Goal: Task Accomplishment & Management: Manage account settings

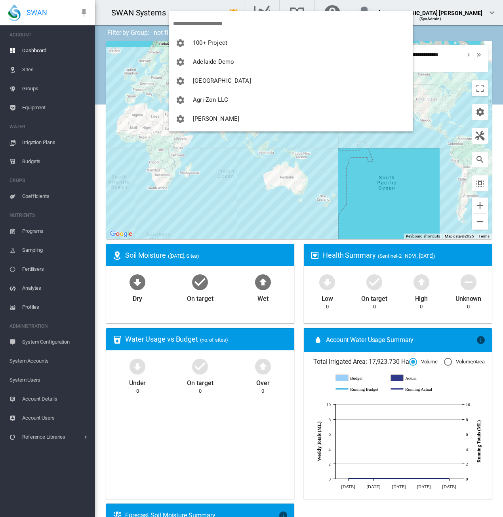
click at [206, 22] on md-backdrop at bounding box center [251, 258] width 503 height 517
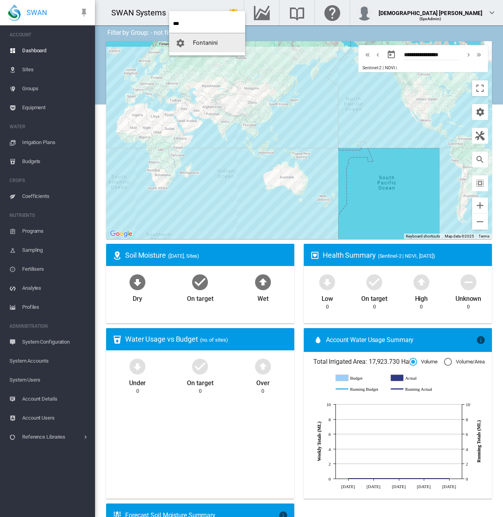
type input "***"
click at [190, 45] on span "button" at bounding box center [183, 42] width 17 height 7
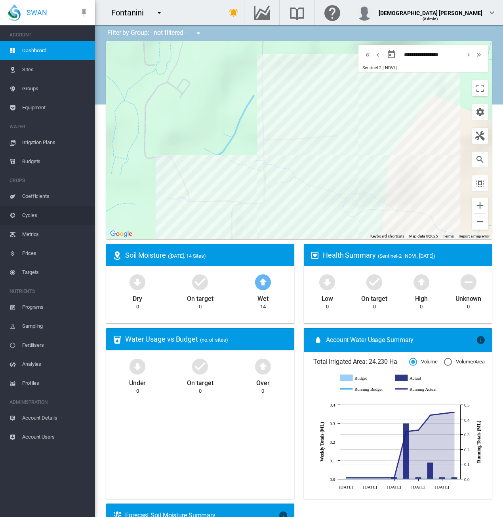
click at [35, 214] on span "Cycles" at bounding box center [55, 215] width 67 height 19
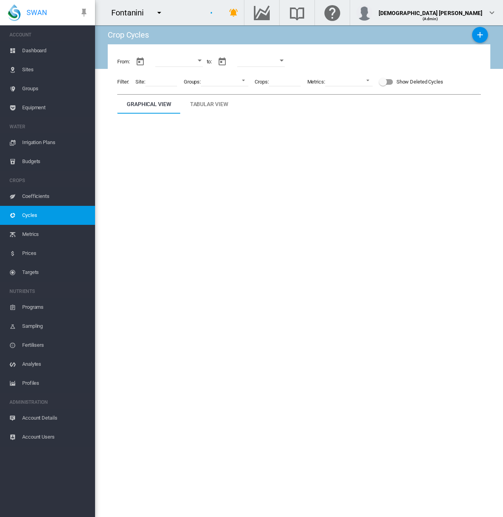
type input "**********"
click at [204, 60] on div "Open calendar" at bounding box center [202, 60] width 4 height 2
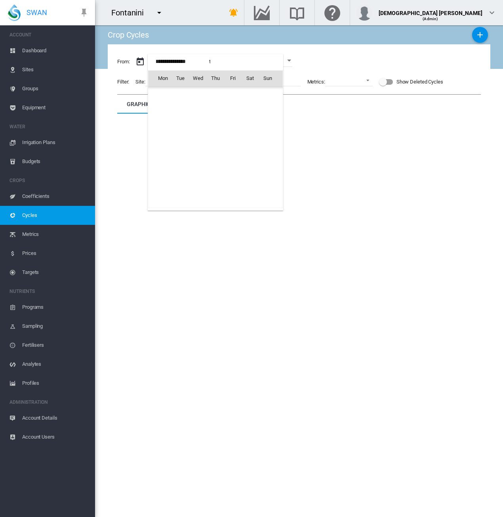
scroll to position [19521, 0]
click at [162, 96] on span "[DATE]" at bounding box center [166, 95] width 16 height 6
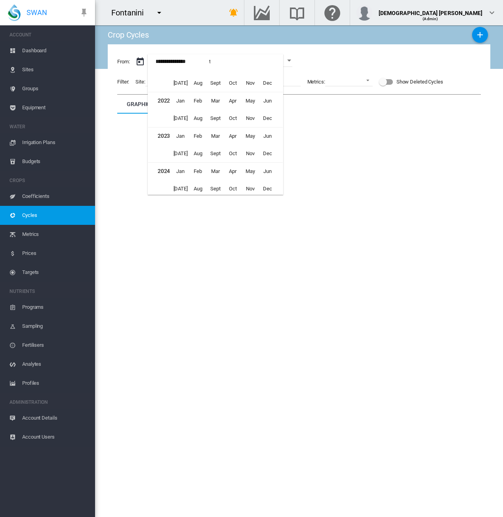
scroll to position [391, 0]
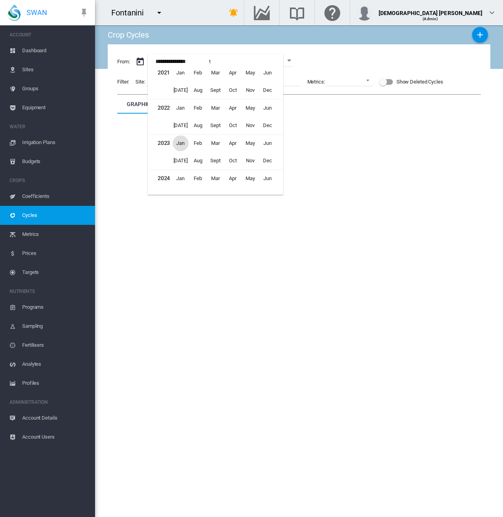
click at [179, 145] on span "Jan" at bounding box center [181, 143] width 16 height 16
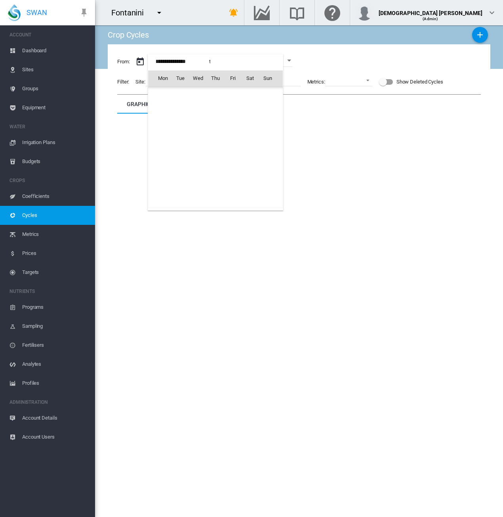
scroll to position [16372, 0]
click at [269, 92] on span "1" at bounding box center [268, 96] width 16 height 16
type input "**********"
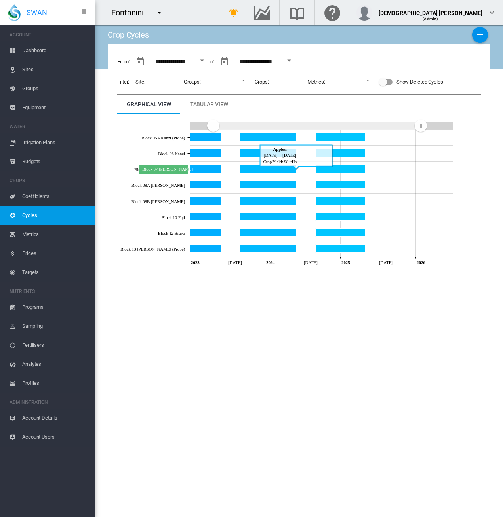
click at [268, 167] on icon "Block 07 Rosy Glow May 31, 2024" at bounding box center [268, 169] width 56 height 8
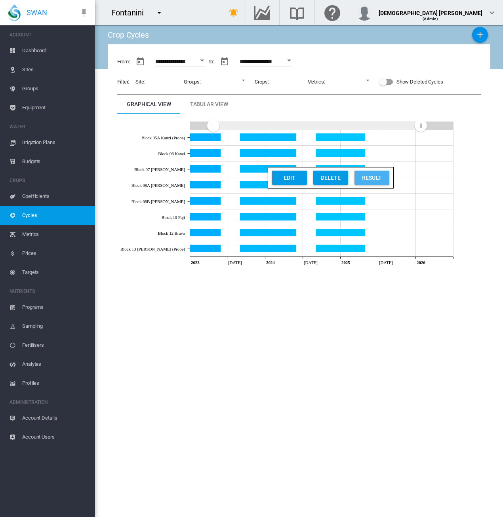
click at [366, 175] on div "Result" at bounding box center [372, 178] width 30 height 14
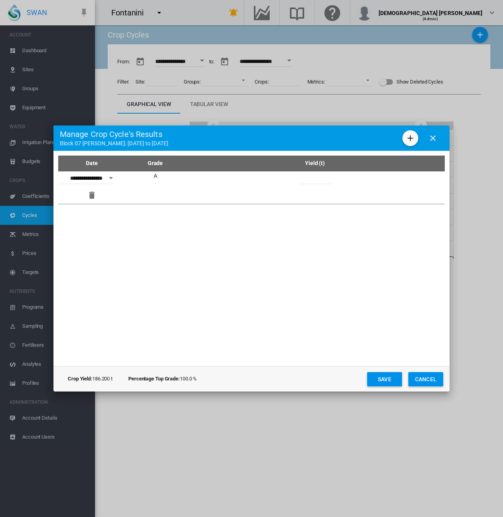
click at [432, 140] on md-icon "icon-close" at bounding box center [433, 138] width 10 height 10
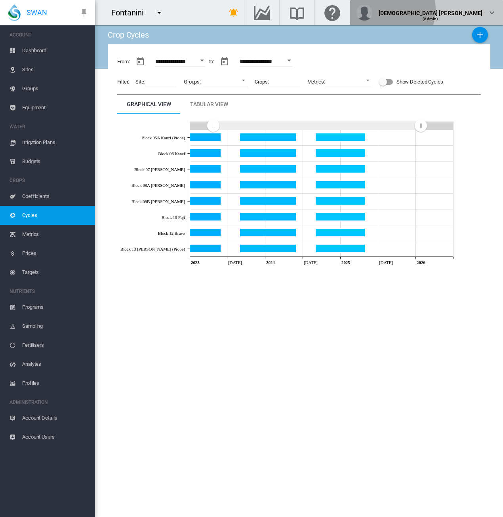
click at [475, 10] on div "[DEMOGRAPHIC_DATA] [PERSON_NAME]" at bounding box center [431, 10] width 104 height 8
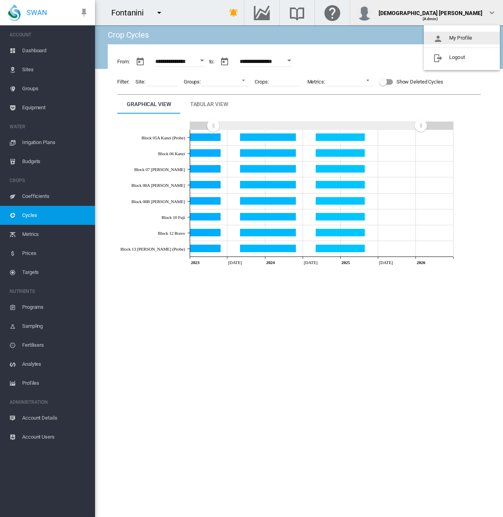
click at [457, 34] on button "My Profile" at bounding box center [462, 38] width 76 height 13
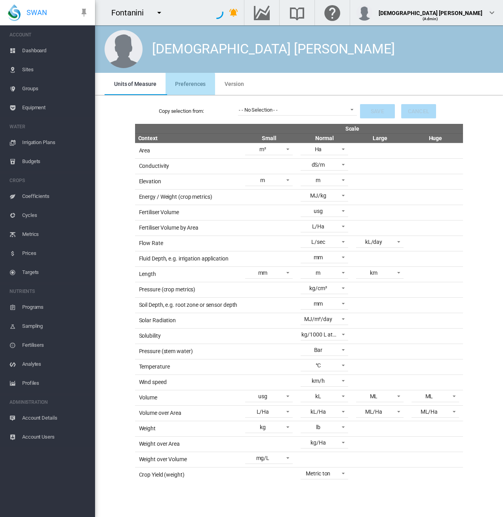
click at [188, 84] on span "Preferences" at bounding box center [190, 84] width 30 height 6
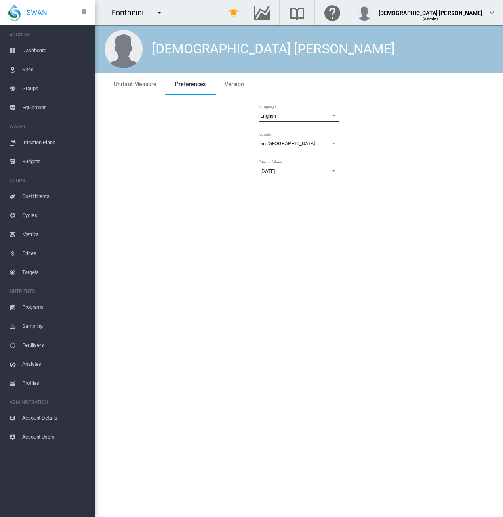
click at [291, 115] on span "English" at bounding box center [292, 115] width 65 height 7
click at [126, 85] on md-backdrop at bounding box center [251, 258] width 503 height 517
click at [126, 85] on span "Units of Measure" at bounding box center [135, 84] width 42 height 6
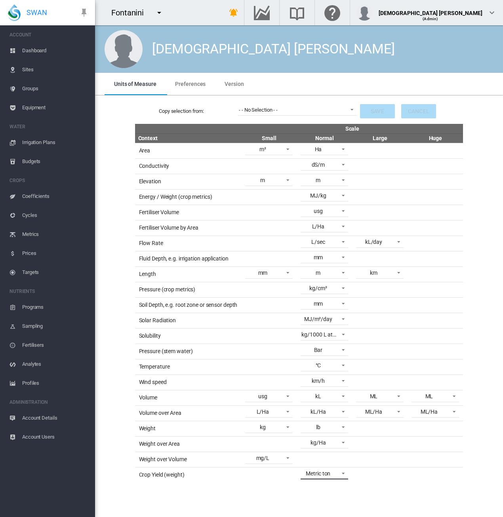
click at [323, 470] on div "Metric ton" at bounding box center [318, 473] width 25 height 6
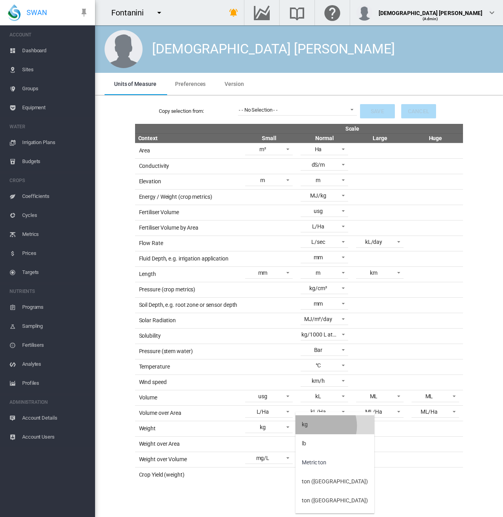
click at [317, 426] on md-option "kg" at bounding box center [334, 424] width 79 height 19
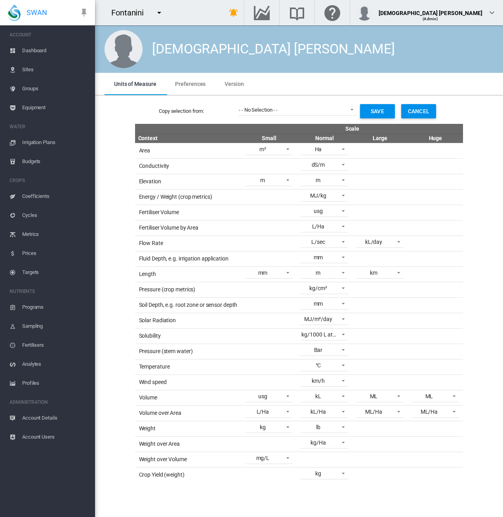
click at [371, 110] on button "Save" at bounding box center [377, 111] width 35 height 14
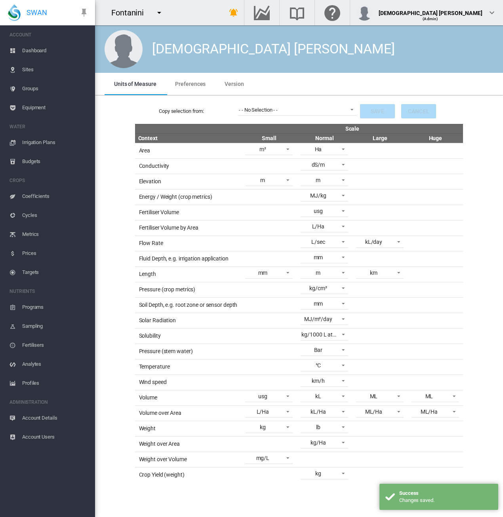
click at [36, 213] on span "Cycles" at bounding box center [55, 215] width 67 height 19
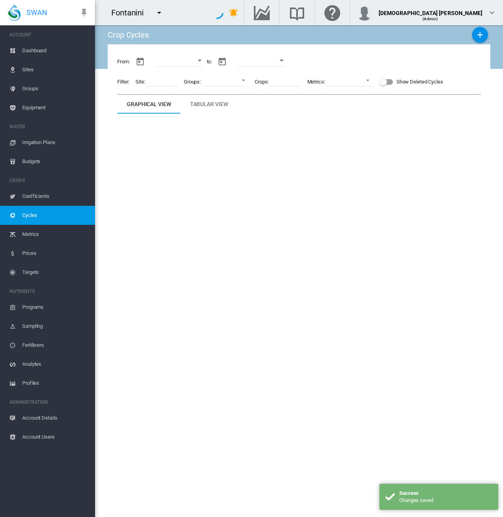
type input "**********"
click at [202, 105] on div "Tabular View" at bounding box center [209, 104] width 38 height 10
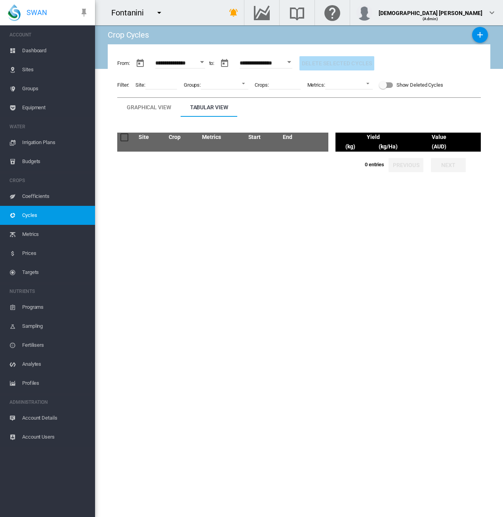
click at [208, 63] on button "Open calendar" at bounding box center [202, 62] width 14 height 14
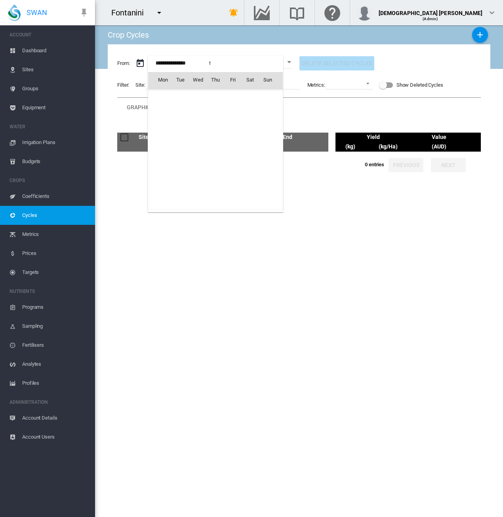
scroll to position [19521, 0]
click at [165, 96] on span "[DATE]" at bounding box center [166, 96] width 16 height 6
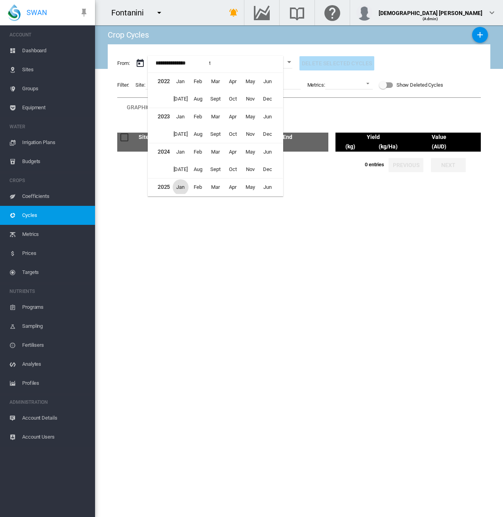
scroll to position [431, 0]
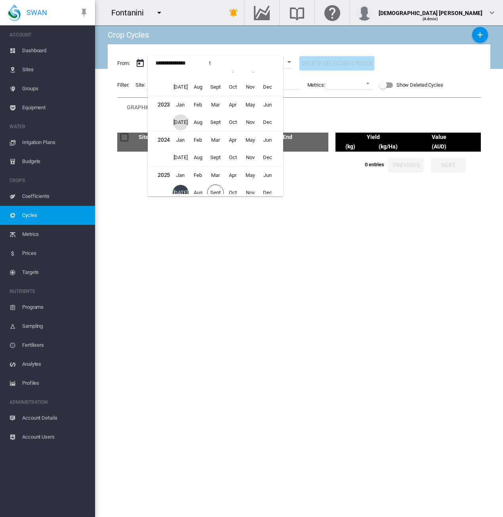
click at [177, 119] on span "[DATE]" at bounding box center [181, 122] width 16 height 16
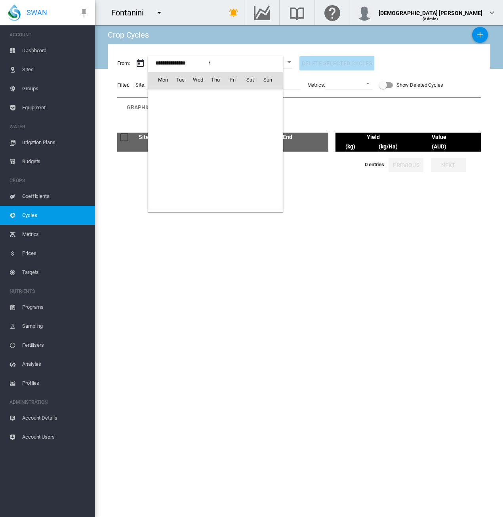
scroll to position [17002, 0]
click at [247, 96] on span "1" at bounding box center [250, 97] width 16 height 16
type input "**********"
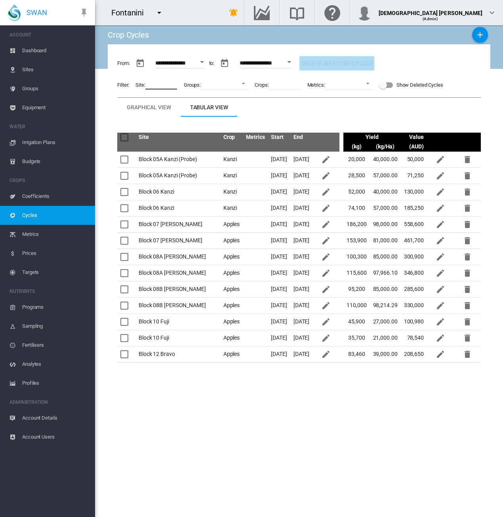
click at [160, 85] on input at bounding box center [161, 84] width 32 height 12
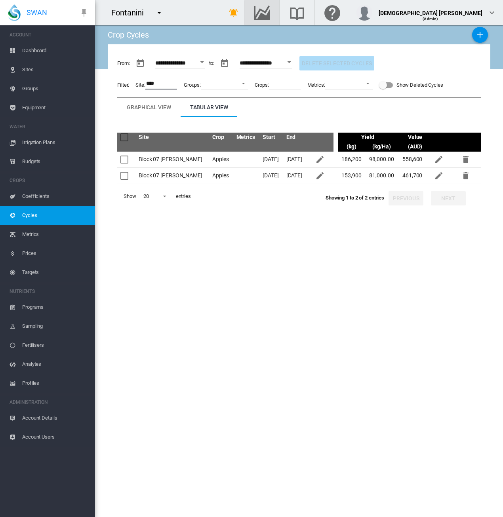
type input "****"
click at [271, 16] on md-icon "Go to the Data Hub" at bounding box center [261, 13] width 19 height 10
click at [41, 71] on span "Sites" at bounding box center [55, 69] width 67 height 19
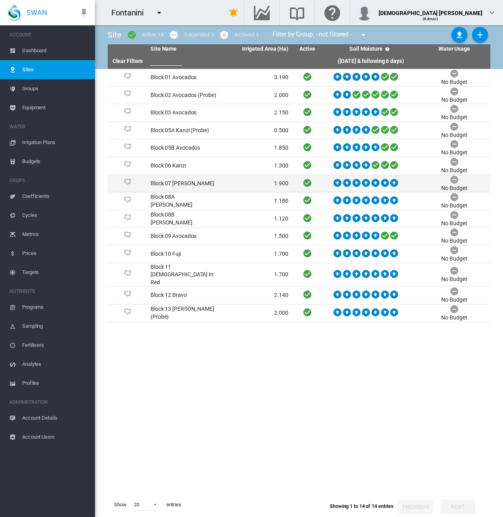
click at [208, 180] on td "Block 07 [PERSON_NAME]" at bounding box center [183, 183] width 72 height 17
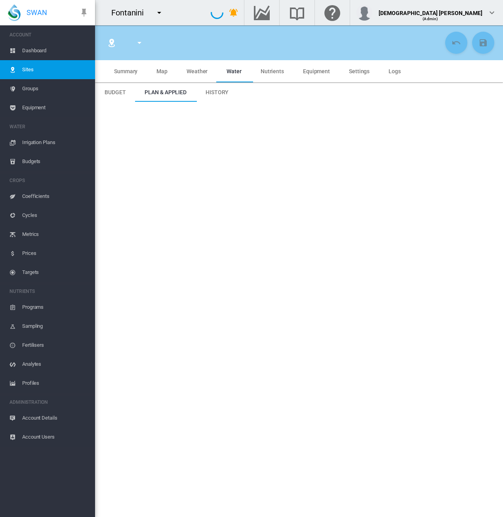
type input "**********"
type input "*****"
type input "*********"
type input "***"
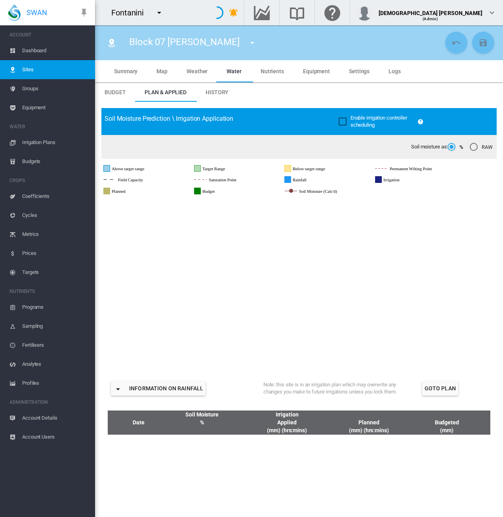
click at [280, 72] on span "Nutrients" at bounding box center [272, 71] width 23 height 6
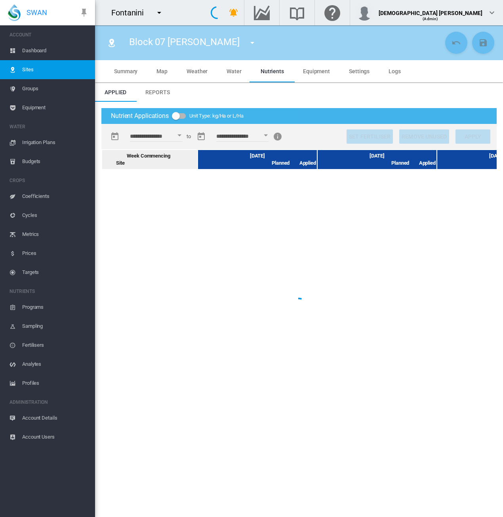
click at [166, 93] on span "Reports" at bounding box center [157, 92] width 24 height 6
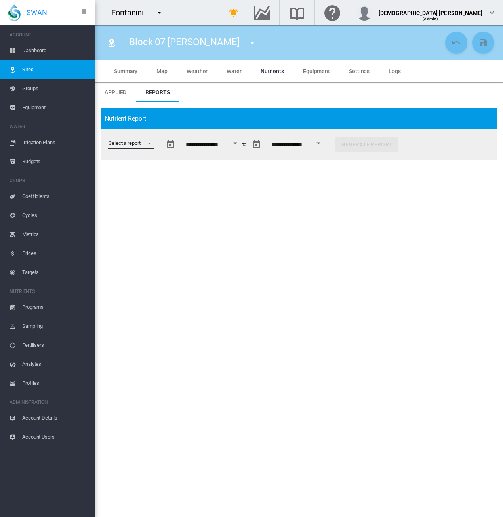
click at [150, 143] on md-select "Select a report Budget vs Actuals Tank Mix Fertiliser Applications Analytes Nut…" at bounding box center [131, 143] width 46 height 12
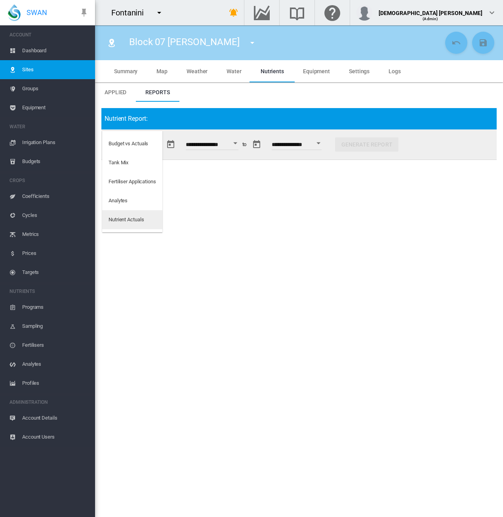
click at [135, 217] on div "Nutrient Actuals" at bounding box center [126, 219] width 35 height 7
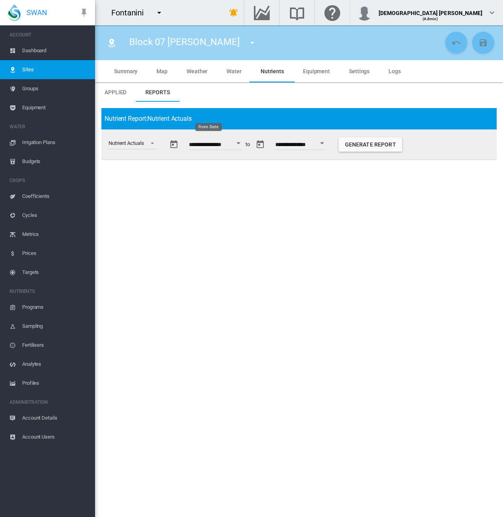
click at [241, 145] on button "Open calendar" at bounding box center [239, 143] width 14 height 14
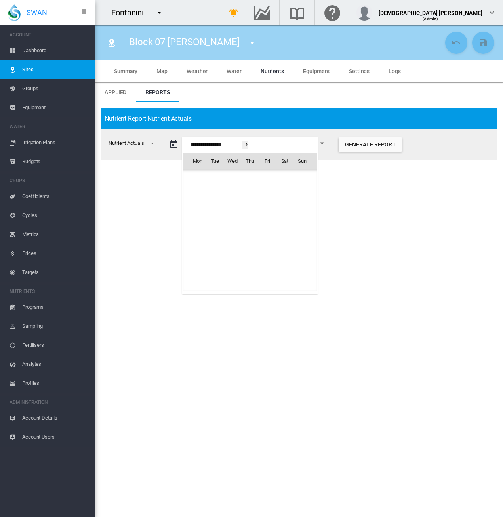
scroll to position [19626, 0]
click at [198, 176] on span "[DATE]" at bounding box center [200, 178] width 16 height 6
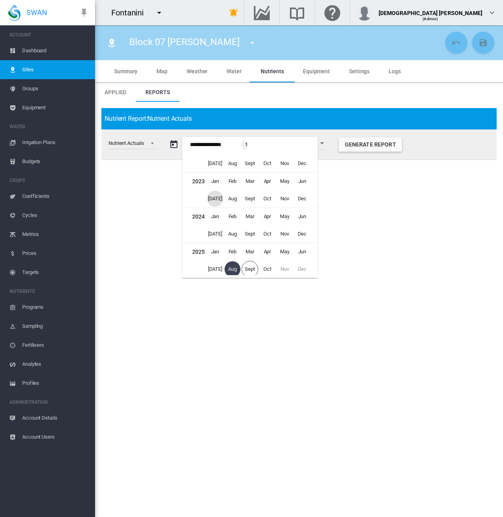
click at [215, 193] on span "[DATE]" at bounding box center [215, 199] width 16 height 16
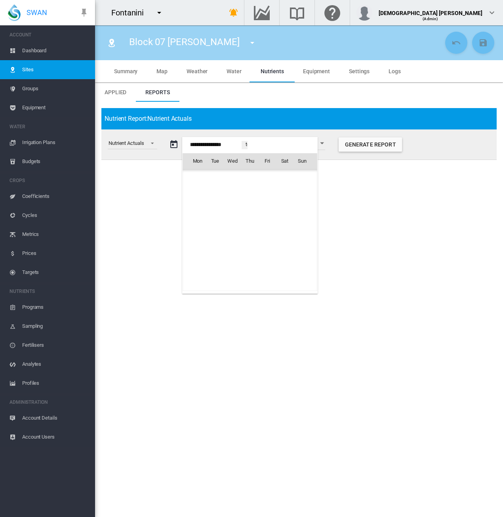
scroll to position [17002, 0]
click at [303, 176] on span "2" at bounding box center [302, 178] width 16 height 16
type input "**********"
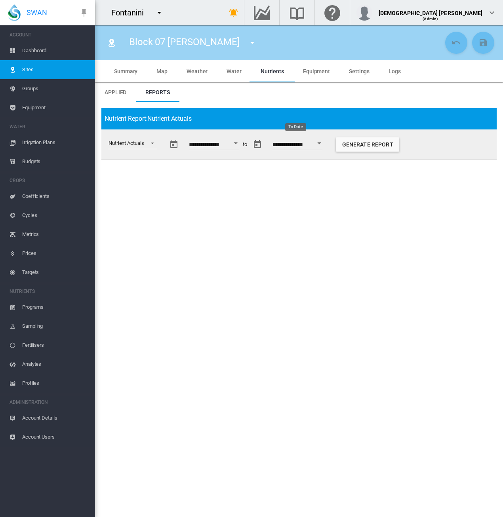
click at [326, 145] on button "Open calendar" at bounding box center [319, 143] width 14 height 14
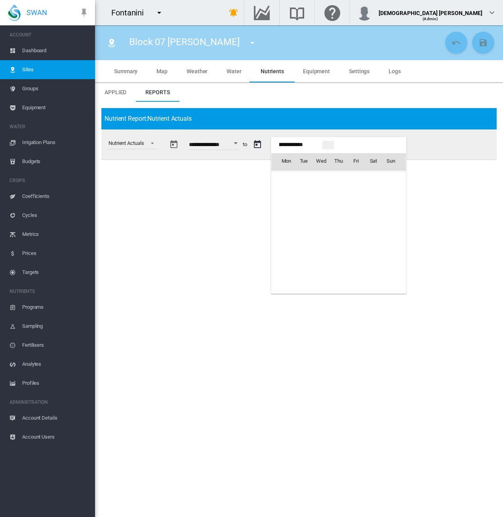
scroll to position [2834, 0]
click at [284, 173] on td "[DATE]" at bounding box center [338, 179] width 135 height 18
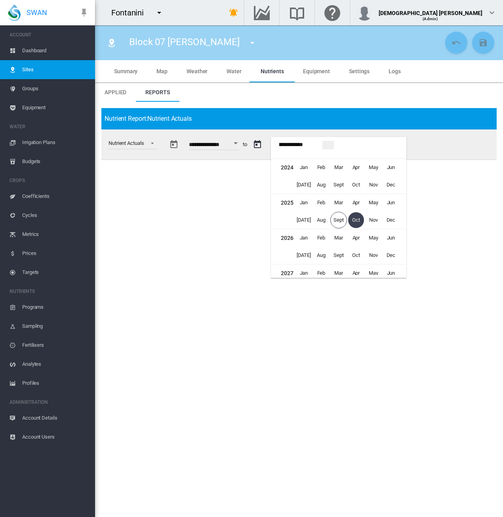
scroll to position [0, 0]
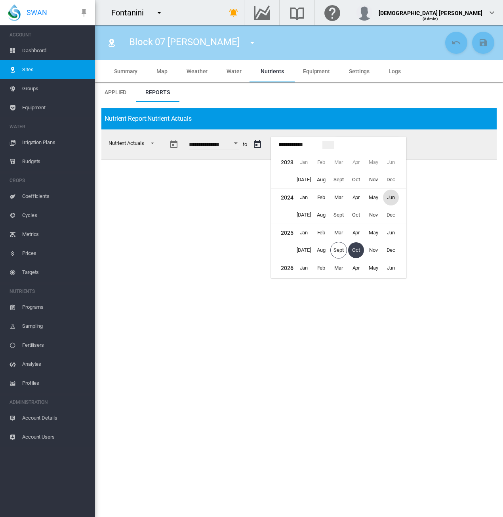
click at [390, 198] on span "Jun" at bounding box center [391, 198] width 16 height 16
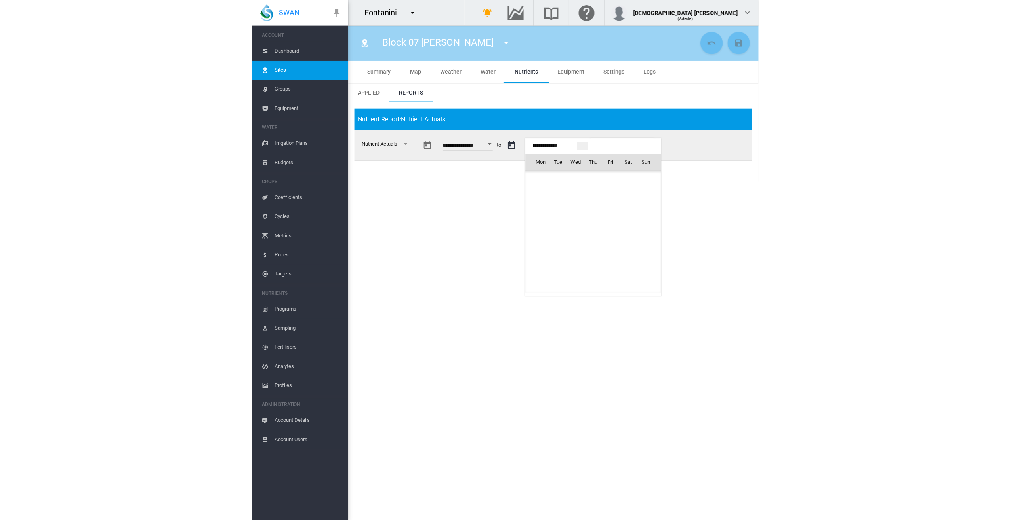
scroll to position [1154, 0]
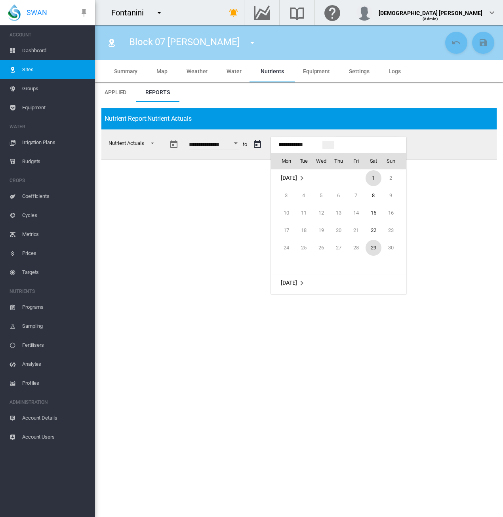
click at [373, 246] on span "29" at bounding box center [374, 248] width 16 height 16
type input "**********"
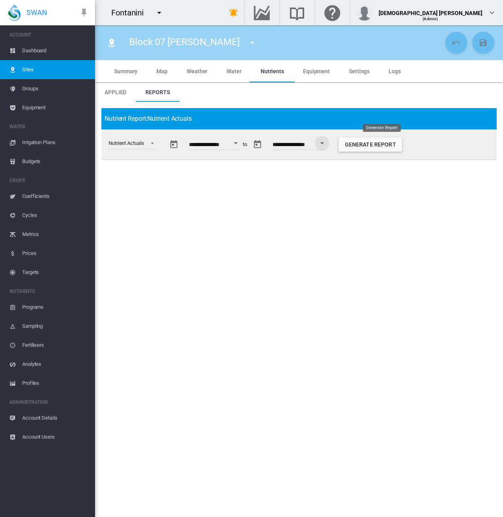
click at [385, 146] on button "Generate Report" at bounding box center [370, 144] width 63 height 14
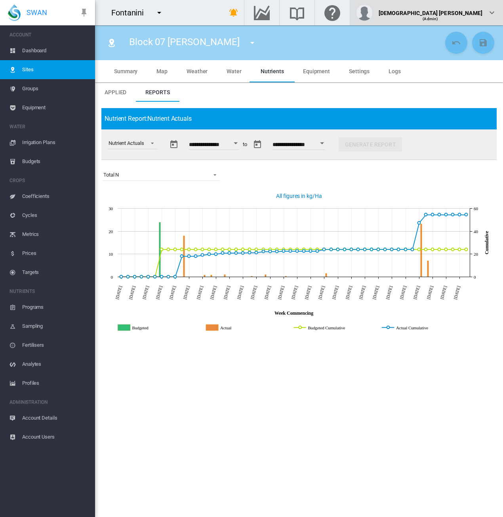
click at [478, 10] on div "[DEMOGRAPHIC_DATA] [PERSON_NAME]" at bounding box center [431, 10] width 104 height 8
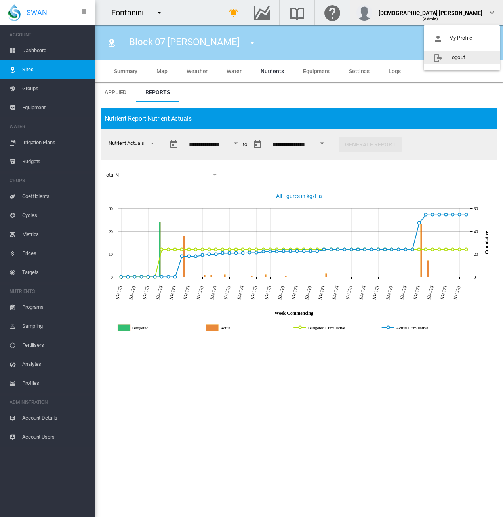
click at [413, 177] on md-backdrop at bounding box center [251, 258] width 503 height 517
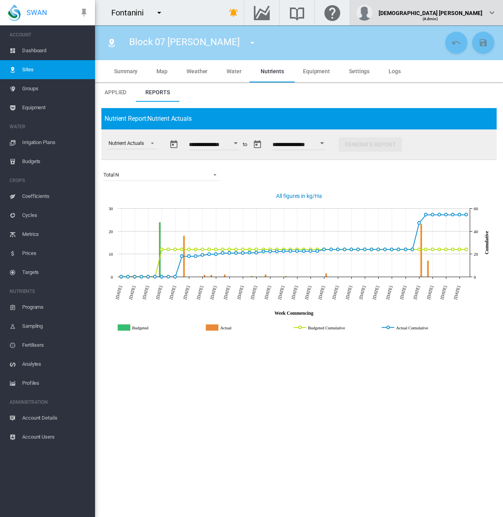
click at [438, 17] on span "(Admin)" at bounding box center [430, 19] width 15 height 4
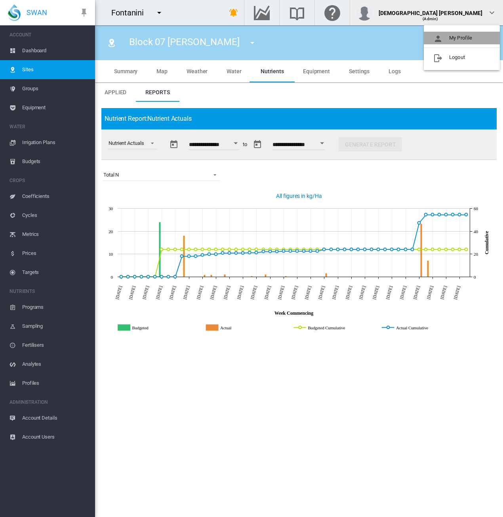
click at [459, 40] on button "My Profile" at bounding box center [462, 38] width 76 height 13
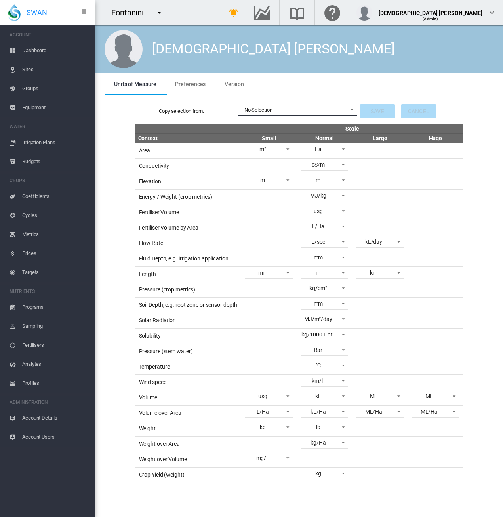
click at [307, 107] on span "- - No Selection - -" at bounding box center [291, 110] width 105 height 7
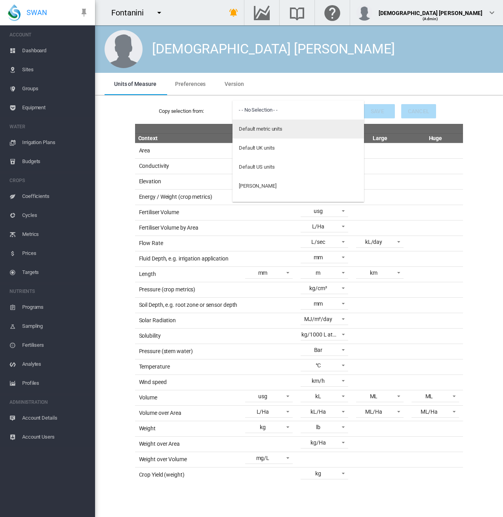
click at [272, 127] on div "Default metric units" at bounding box center [261, 129] width 44 height 7
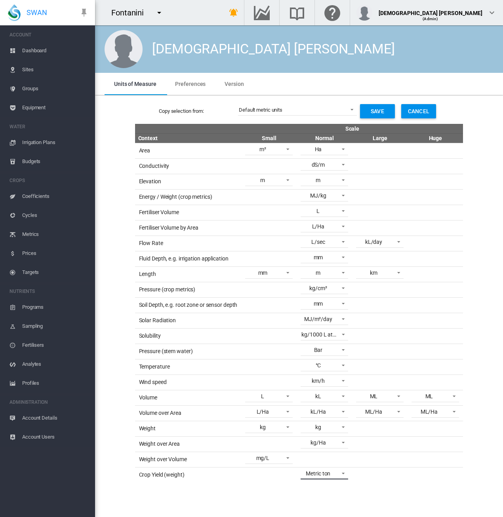
click at [330, 470] on div "Metric ton" at bounding box center [318, 473] width 25 height 6
click at [313, 427] on md-option "kg" at bounding box center [334, 424] width 79 height 19
click at [371, 114] on button "Save" at bounding box center [377, 111] width 35 height 14
